Goal: Task Accomplishment & Management: Use online tool/utility

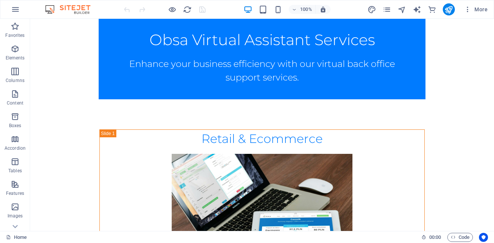
scroll to position [97, 0]
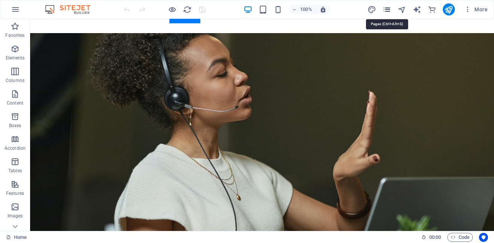
click at [389, 7] on icon "pages" at bounding box center [387, 9] width 9 height 9
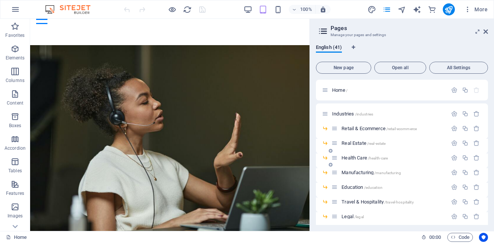
click at [371, 154] on div "Health Care /health-care" at bounding box center [390, 158] width 116 height 9
click at [374, 159] on span "/health-care" at bounding box center [378, 158] width 20 height 4
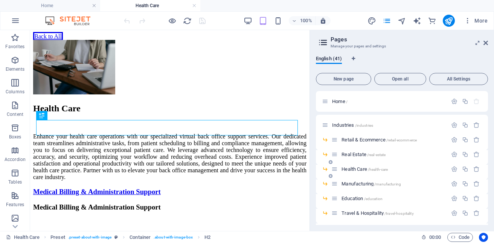
scroll to position [155, 0]
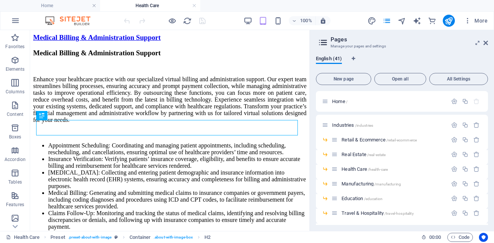
click at [489, 41] on aside "Pages Manage your pages and settings English (41) New page Open all All Setting…" at bounding box center [402, 130] width 185 height 201
click at [487, 42] on icon at bounding box center [486, 43] width 5 height 6
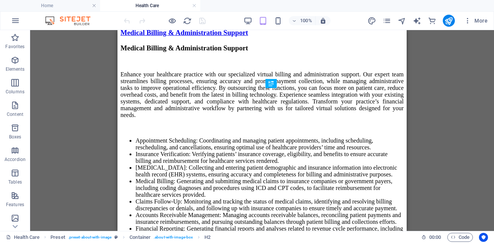
scroll to position [0, 0]
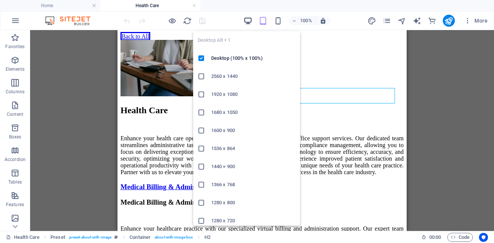
click at [249, 23] on icon "button" at bounding box center [248, 21] width 9 height 9
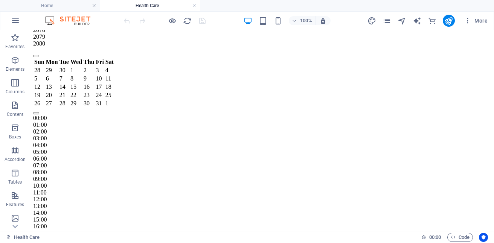
scroll to position [3441, 0]
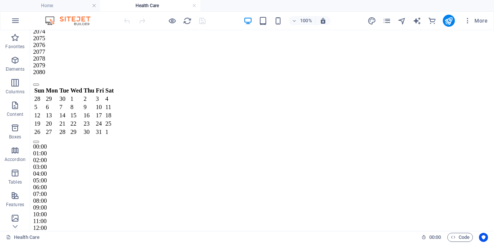
scroll to position [3469, 0]
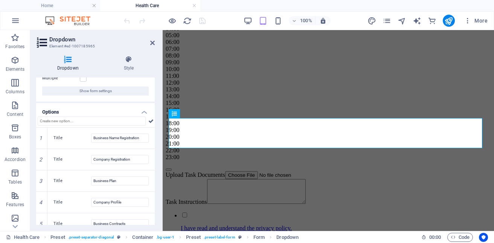
scroll to position [65, 0]
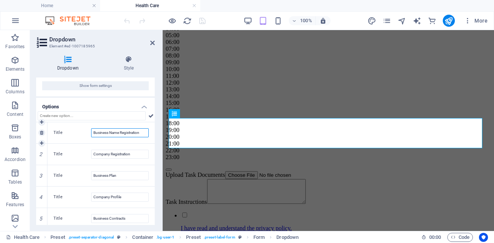
click at [118, 135] on input "Business Name Registration" at bounding box center [120, 133] width 58 height 9
click at [142, 133] on input "Business Name Registration" at bounding box center [120, 133] width 58 height 9
type input "B"
type input "N"
type input "t"
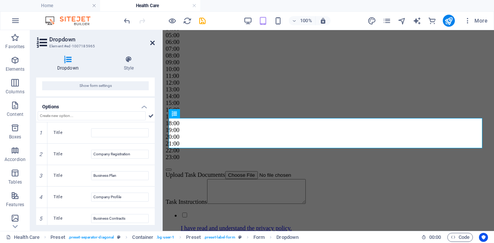
click at [153, 44] on icon at bounding box center [152, 43] width 5 height 6
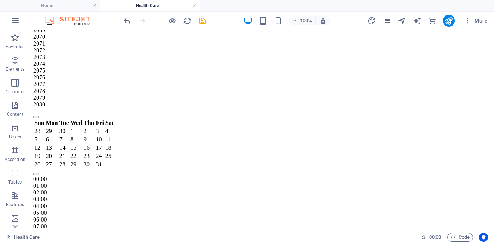
scroll to position [3436, 0]
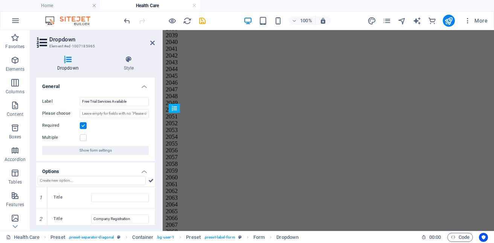
scroll to position [3828, 0]
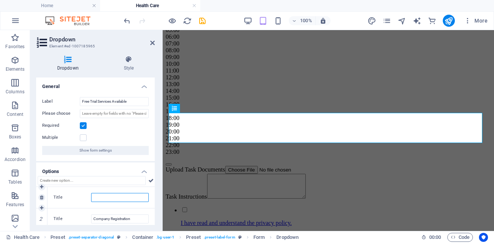
click at [116, 198] on input "Title" at bounding box center [120, 197] width 58 height 9
type input "i"
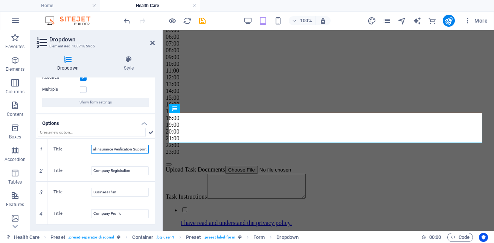
scroll to position [51, 0]
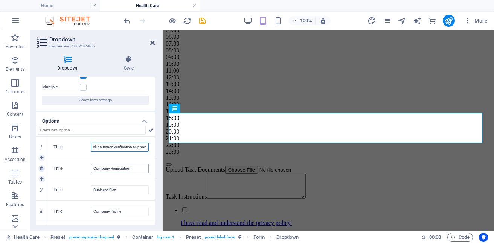
type input "Virtual Insurance Verification Support"
click at [136, 170] on input "Company Registration" at bounding box center [120, 168] width 58 height 9
type input "C"
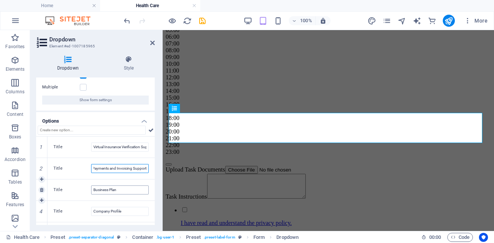
type input "Payments and Invoicing Support"
click at [126, 188] on input "Business Plan" at bounding box center [120, 190] width 58 height 9
type input "B"
click at [92, 168] on input "Payments and Invoicing Support" at bounding box center [120, 168] width 58 height 9
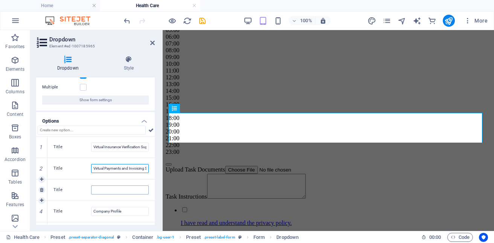
type input "Virtual Payments and Invoicing Support"
click at [109, 189] on input "Title" at bounding box center [120, 190] width 58 height 9
type input "Remote Document Management"
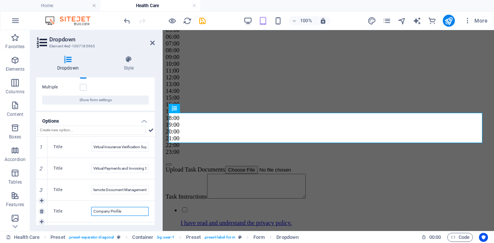
scroll to position [0, 0]
click at [125, 213] on input "Company Profile" at bounding box center [120, 211] width 58 height 9
type input "C"
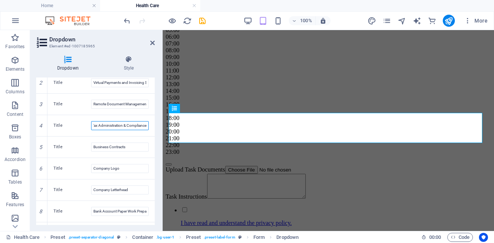
scroll to position [137, 0]
type input "Tax Administration & Compliance"
click at [132, 145] on input "Business Contracts" at bounding box center [120, 146] width 58 height 9
type input "B"
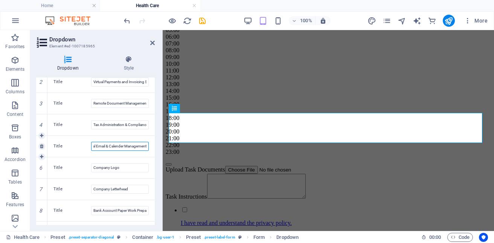
scroll to position [0, 12]
type input "Virtual Email & Calendar Management"
click at [125, 168] on input "Company Logo" at bounding box center [120, 168] width 58 height 9
type input "C"
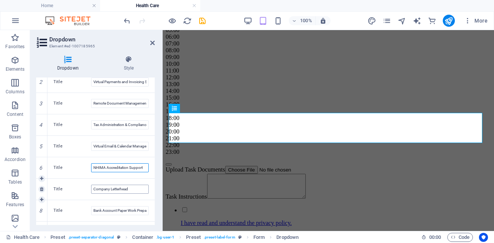
type input "NHIMA Accreditation Support"
click at [133, 188] on input "Company Letterhead" at bounding box center [120, 189] width 58 height 9
type input "C"
type input "l"
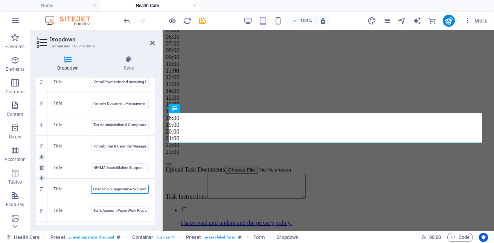
type input "Licensing & Registration Support"
drag, startPoint x: 153, startPoint y: 164, endPoint x: 154, endPoint y: 185, distance: 21.5
click at [154, 185] on div "General Label Free Trial Services Available Please choose Required Multiple Sho…" at bounding box center [95, 152] width 119 height 148
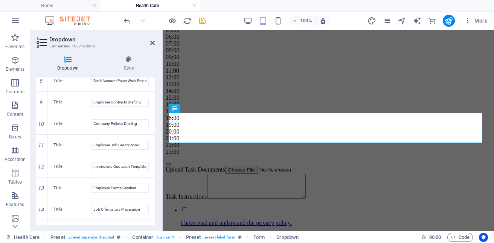
scroll to position [284, 0]
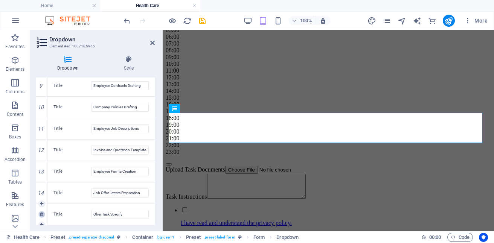
click at [43, 215] on icon at bounding box center [41, 215] width 3 height 5
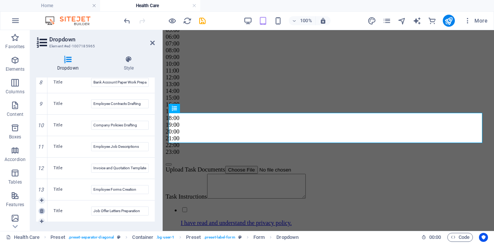
click at [43, 212] on icon at bounding box center [41, 211] width 3 height 5
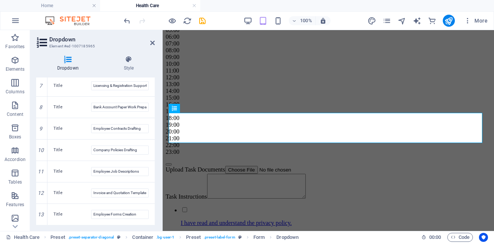
click at [0, 0] on icon at bounding box center [0, 0] width 0 height 0
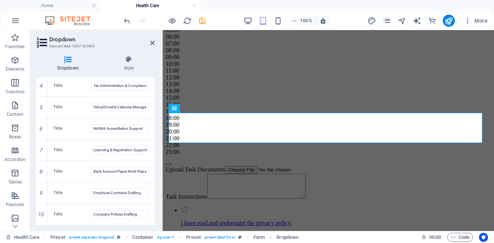
click at [0, 0] on icon at bounding box center [0, 0] width 0 height 0
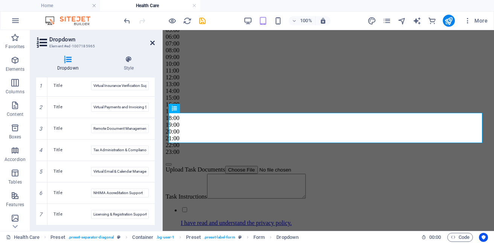
click at [152, 43] on icon at bounding box center [152, 43] width 5 height 6
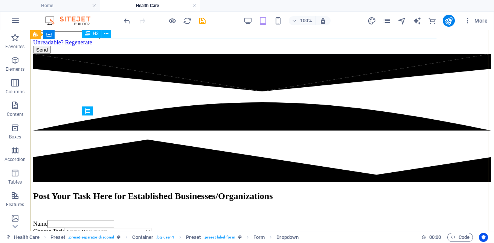
scroll to position [3474, 0]
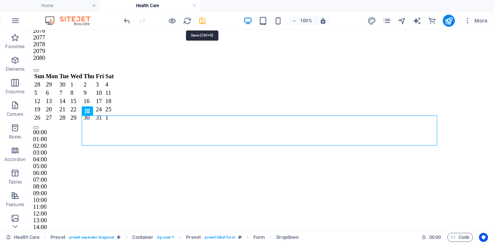
click at [201, 21] on icon "save" at bounding box center [202, 21] width 9 height 9
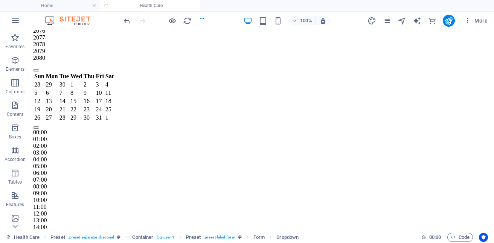
select select
checkbox input "false"
select select
checkbox input "false"
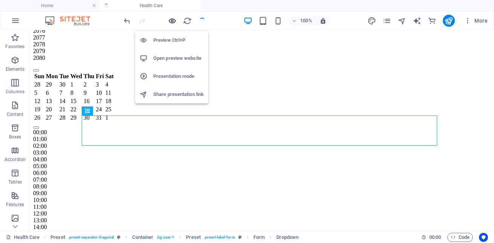
click at [173, 23] on icon "button" at bounding box center [172, 21] width 9 height 9
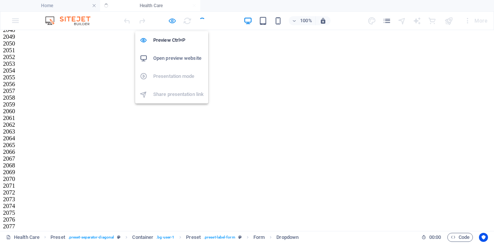
scroll to position [997, 0]
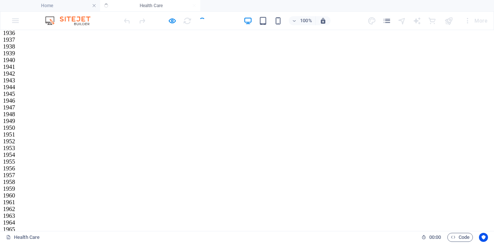
scroll to position [934, 0]
click at [60, 2] on h4 "Home" at bounding box center [50, 6] width 100 height 8
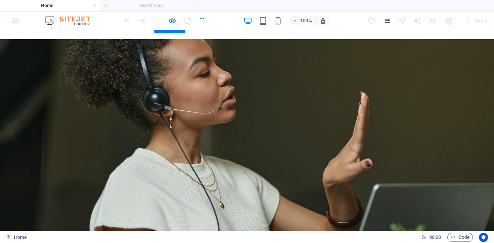
scroll to position [0, 0]
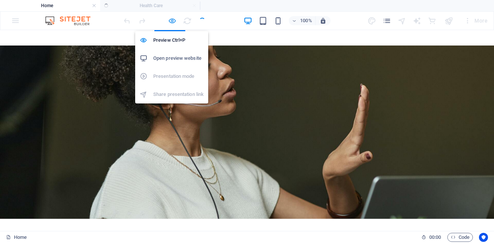
click at [171, 20] on icon "button" at bounding box center [172, 21] width 9 height 9
